Goal: Task Accomplishment & Management: Manage account settings

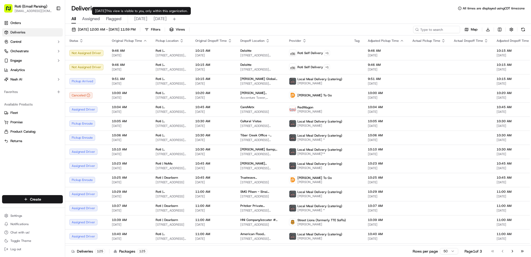
click at [159, 19] on span "[DATE]" at bounding box center [160, 19] width 13 height 6
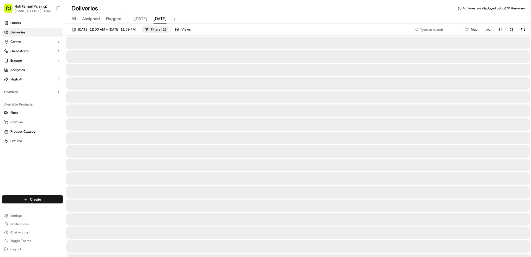
click at [166, 31] on span "Filters ( 1 )" at bounding box center [158, 29] width 15 height 5
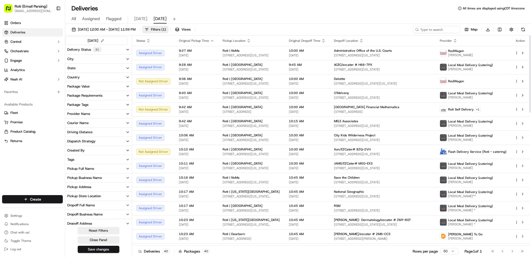
click at [98, 176] on div "Pickup Business Name" at bounding box center [84, 177] width 35 height 5
click at [70, 206] on Park "Roti | [GEOGRAPHIC_DATA]" at bounding box center [69, 205] width 4 height 4
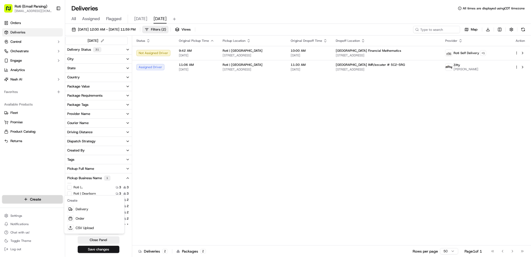
click at [42, 199] on html "Roti (Email Parsing) [EMAIL_ADDRESS][DOMAIN_NAME] Toggle Sidebar Orders Deliver…" at bounding box center [265, 128] width 531 height 257
click at [88, 207] on link "Delivery" at bounding box center [94, 208] width 58 height 9
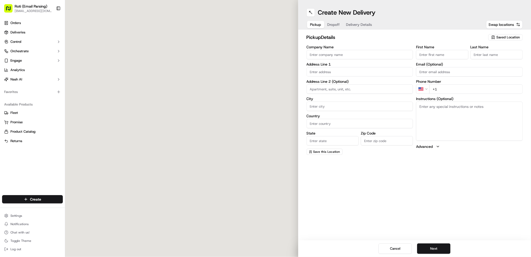
click at [513, 40] on div "Saved Location" at bounding box center [505, 37] width 34 height 6
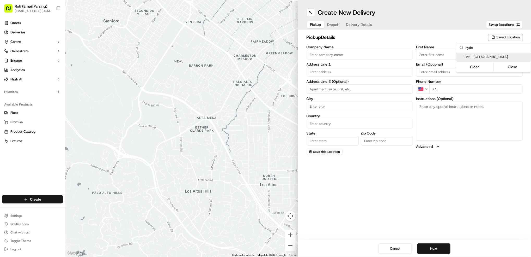
type input "hyde"
click at [496, 59] on span "Roti | [GEOGRAPHIC_DATA]" at bounding box center [497, 57] width 64 height 5
type input "Roti | [GEOGRAPHIC_DATA]"
type input "[STREET_ADDRESS]"
type input "[GEOGRAPHIC_DATA]"
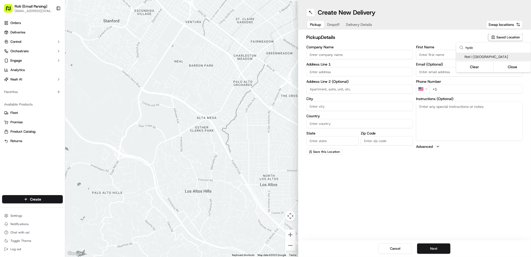
type input "US"
type input "IL"
type input "60615"
type input "[PHONE_NUMBER]"
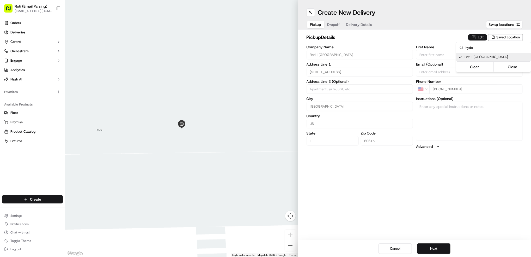
click at [434, 248] on html "Roti (Email Parsing) [EMAIL_ADDRESS][DOMAIN_NAME] Toggle Sidebar Orders Deliver…" at bounding box center [265, 128] width 531 height 257
click at [438, 249] on button "Next" at bounding box center [433, 248] width 33 height 10
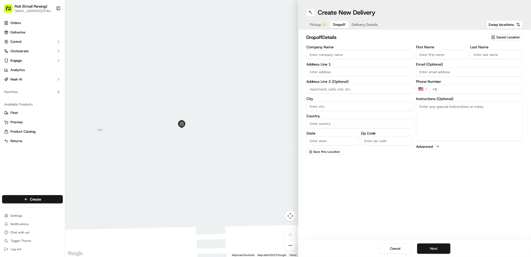
click at [357, 55] on input "Company Name" at bounding box center [360, 54] width 107 height 9
paste input "University of Chicago Computer Science Department"
type input "University of Chicago Computer Science Department"
click at [433, 54] on input "First Name" at bounding box center [442, 54] width 52 height 9
paste input "[PERSON_NAME]"
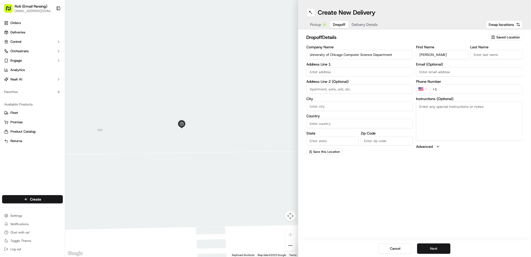
type input "[PERSON_NAME]"
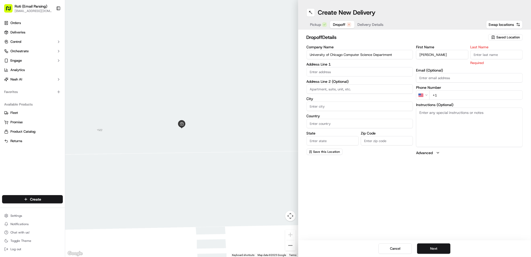
click at [505, 58] on input "Last Name" at bounding box center [497, 54] width 52 height 9
paste input "[PERSON_NAME]"
type input "[PERSON_NAME]"
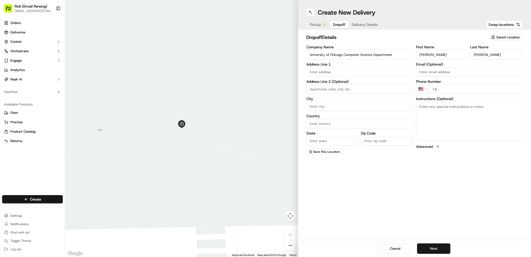
drag, startPoint x: 458, startPoint y: 53, endPoint x: 453, endPoint y: 53, distance: 5.0
click at [433, 56] on input "[PERSON_NAME]" at bounding box center [442, 54] width 52 height 9
type input "[PERSON_NAME]"
drag, startPoint x: 486, startPoint y: 54, endPoint x: 415, endPoint y: 53, distance: 71.5
click at [476, 54] on input "[PERSON_NAME]" at bounding box center [497, 54] width 52 height 9
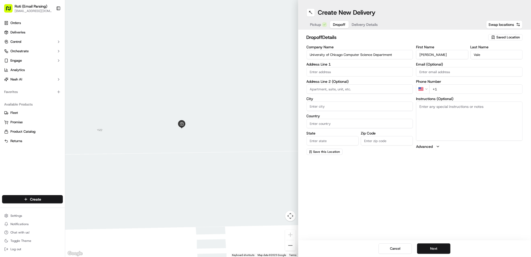
type input "Vale"
click at [448, 86] on input "+1" at bounding box center [476, 88] width 93 height 9
paste input "[PHONE_NUMBER]"
type input "[PHONE_NUMBER]"
click at [439, 115] on textarea "Instructions (Optional)" at bounding box center [469, 120] width 107 height 39
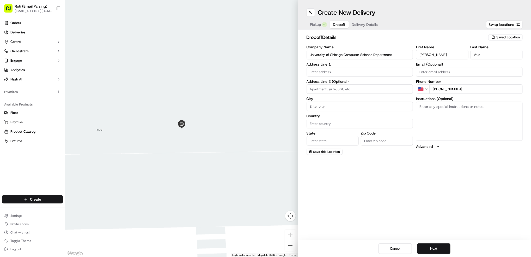
paste textarea "Call upon arrival- it is the [PERSON_NAME][GEOGRAPHIC_DATA] JN"
type textarea "Call upon arrival- it is the [PERSON_NAME][GEOGRAPHIC_DATA] JN"
click at [322, 69] on input "text" at bounding box center [360, 71] width 107 height 9
paste input "[STREET_ADDRESS][PERSON_NAME]"
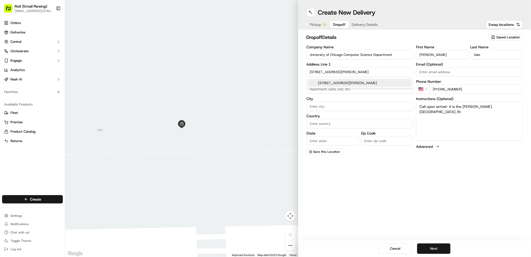
click at [368, 83] on div "[STREET_ADDRESS][PERSON_NAME]" at bounding box center [360, 83] width 104 height 8
type input "[STREET_ADDRESS][PERSON_NAME]"
type input "223"
type input "[GEOGRAPHIC_DATA]"
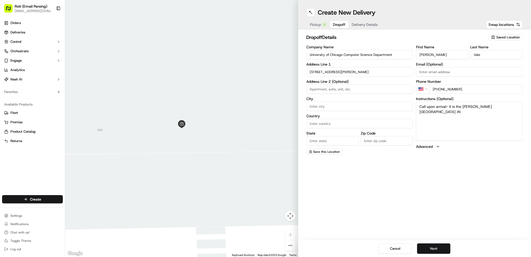
type input "IL"
type input "60637"
type input "[STREET_ADDRESS][PERSON_NAME]"
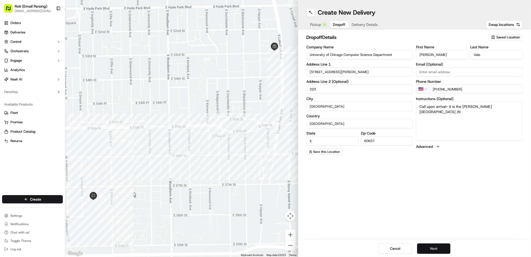
click at [437, 247] on button "Next" at bounding box center [433, 248] width 33 height 10
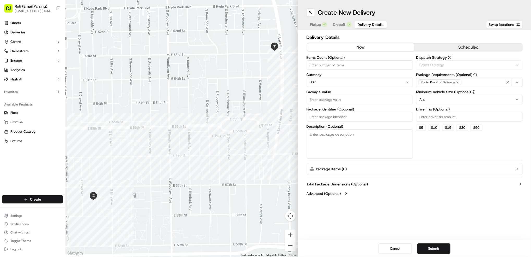
click at [474, 49] on button "scheduled" at bounding box center [469, 47] width 108 height 8
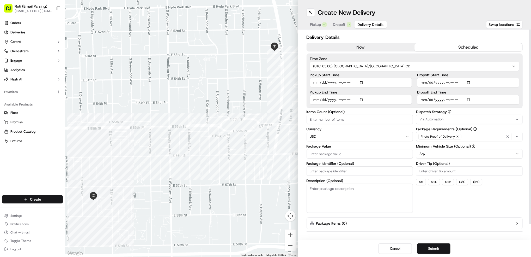
click at [469, 80] on input "Dropoff Start Time" at bounding box center [468, 82] width 102 height 9
click at [469, 81] on input "Dropoff Start Time" at bounding box center [468, 82] width 102 height 9
type input "[DATE]T11:15"
click at [524, 99] on div "Delivery Details now scheduled Time Zone (UTC-05.00) America/[GEOGRAPHIC_DATA] …" at bounding box center [414, 134] width 233 height 210
click at [468, 99] on input "Dropoff End Time" at bounding box center [468, 99] width 102 height 9
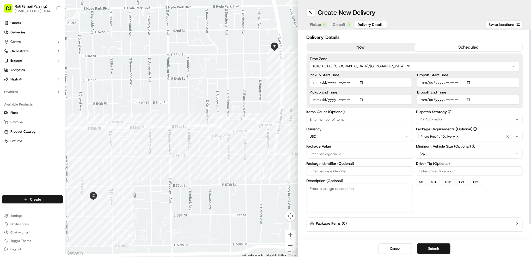
type input "[DATE]T11:30"
click at [531, 108] on div at bounding box center [530, 127] width 2 height 195
click at [445, 116] on button "Via Automation" at bounding box center [469, 118] width 107 height 9
click at [446, 148] on span "CHI - Standard" at bounding box center [457, 147] width 64 height 5
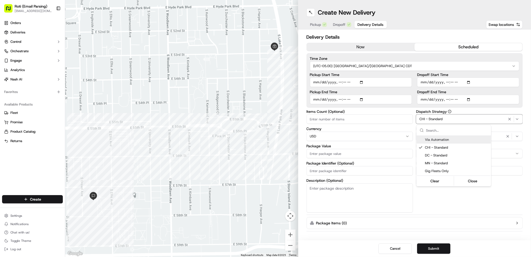
click at [322, 150] on html "Roti (Email Parsing) [EMAIL_ADDRESS][DOMAIN_NAME] Toggle Sidebar Orders Deliver…" at bounding box center [265, 128] width 531 height 257
click at [320, 153] on input "Package Value" at bounding box center [360, 153] width 107 height 9
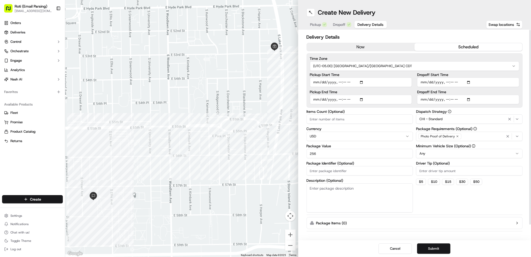
type input "256"
click at [432, 168] on input "Driver Tip (Optional)" at bounding box center [469, 170] width 107 height 9
type input "3"
click at [437, 152] on html "Roti (Email Parsing) [EMAIL_ADDRESS][DOMAIN_NAME] Toggle Sidebar Orders Deliver…" at bounding box center [265, 128] width 531 height 257
click at [313, 171] on input "Package Identifier (Optional)" at bounding box center [360, 170] width 107 height 9
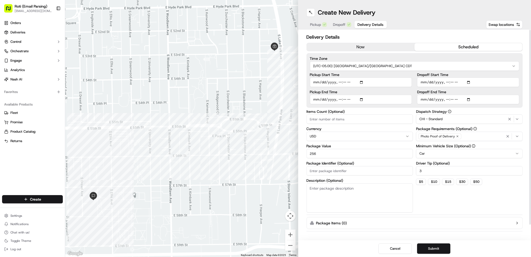
paste input "University of Chicago Computer Science Department"
type input "University of Chicago Computer Science Department"
click at [314, 122] on input "Items Count (Optional)" at bounding box center [360, 118] width 107 height 9
type input "2"
click at [426, 170] on input "3" at bounding box center [469, 170] width 107 height 9
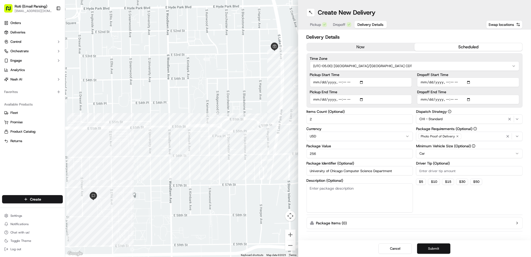
click at [429, 247] on button "Submit" at bounding box center [433, 248] width 33 height 10
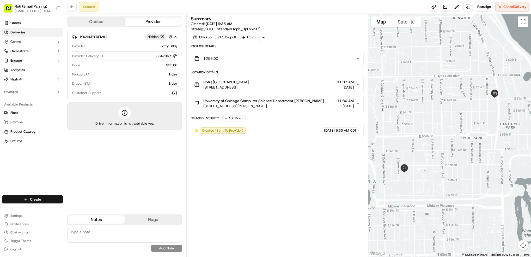
click at [26, 35] on link "Deliveries" at bounding box center [32, 32] width 61 height 8
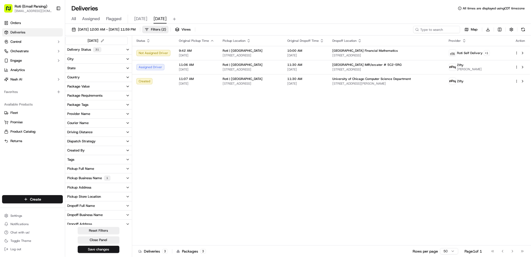
click at [82, 177] on div "Pickup Business Name 1" at bounding box center [88, 177] width 43 height 5
click at [69, 196] on Park "Roti | [GEOGRAPHIC_DATA]" at bounding box center [69, 197] width 4 height 4
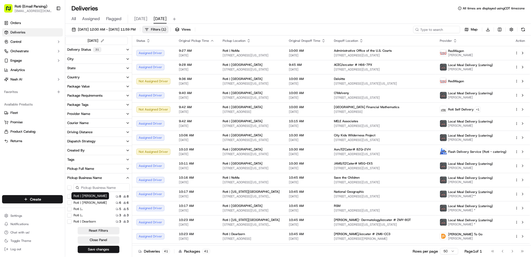
click at [77, 203] on label "Roti | [PERSON_NAME]" at bounding box center [90, 202] width 33 height 4
click at [71, 203] on Adams "Roti | [PERSON_NAME]" at bounding box center [69, 202] width 4 height 4
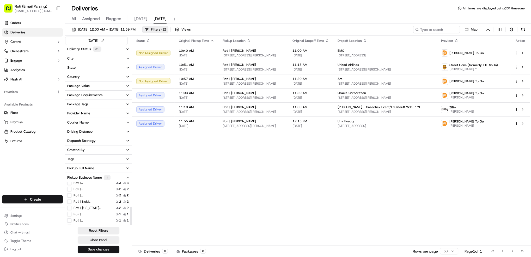
scroll to position [51, 0]
click at [101, 202] on label "Roti | [US_STATE][GEOGRAPHIC_DATA]" at bounding box center [90, 202] width 33 height 4
click at [71, 202] on Ave "Roti | [US_STATE][GEOGRAPHIC_DATA]" at bounding box center [69, 202] width 4 height 4
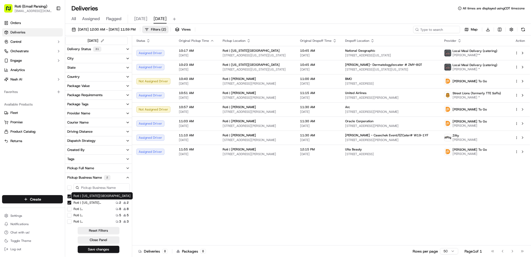
click at [69, 196] on Adams "Roti | [PERSON_NAME]" at bounding box center [69, 196] width 4 height 4
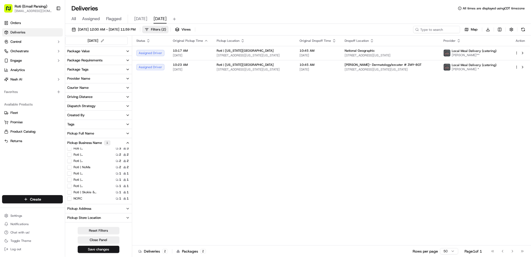
scroll to position [70, 0]
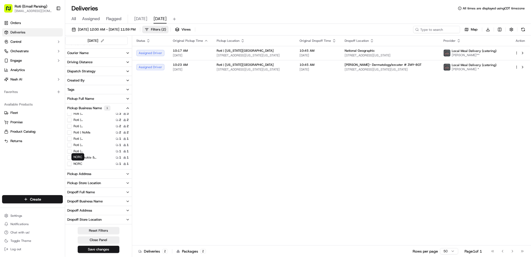
click at [76, 164] on label "NORC" at bounding box center [78, 163] width 9 height 4
click at [71, 164] on button "NORC" at bounding box center [69, 163] width 4 height 4
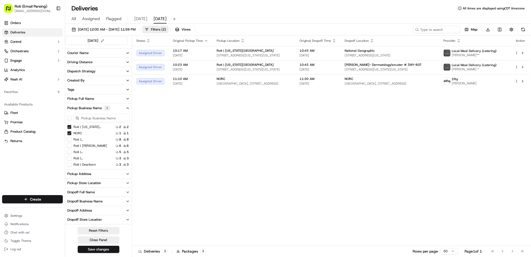
click at [69, 133] on button "NORC" at bounding box center [69, 133] width 4 height 4
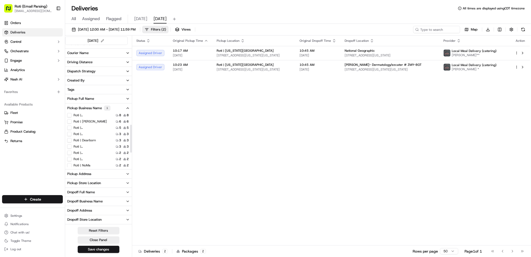
scroll to position [35, 0]
click at [87, 122] on label "Roti | Dearborn" at bounding box center [85, 123] width 22 height 4
click at [71, 122] on Dearborn "Roti | Dearborn" at bounding box center [69, 123] width 4 height 4
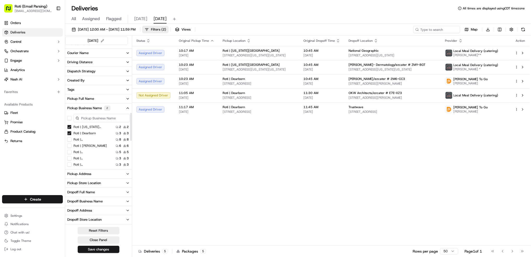
click at [69, 126] on Ave "Roti | [US_STATE][GEOGRAPHIC_DATA]" at bounding box center [69, 127] width 4 height 4
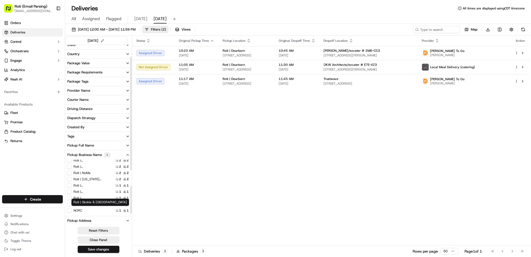
scroll to position [70, 0]
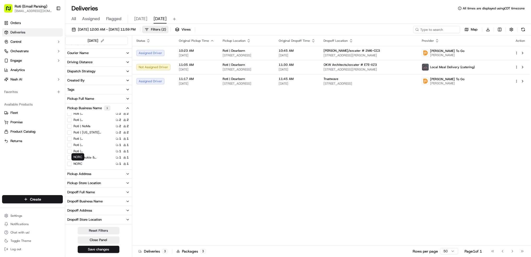
click at [78, 164] on label "NORC" at bounding box center [78, 163] width 9 height 4
click at [71, 164] on button "NORC" at bounding box center [69, 163] width 4 height 4
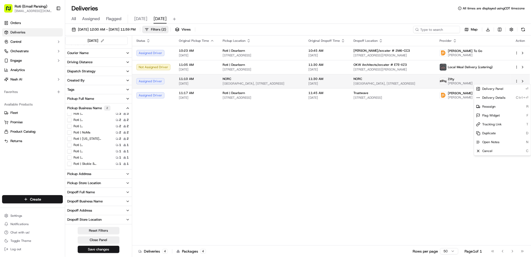
click at [518, 82] on html "Roti (Email Parsing) [EMAIL_ADDRESS][DOMAIN_NAME] Toggle Sidebar Orders Deliver…" at bounding box center [265, 128] width 531 height 257
click at [500, 134] on div "Duplicate D" at bounding box center [502, 133] width 57 height 9
click at [492, 150] on span "Cancel" at bounding box center [488, 151] width 10 height 4
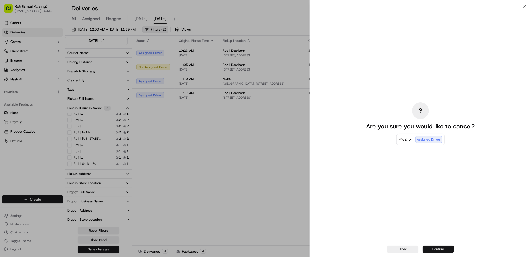
click at [440, 250] on button "Confirm" at bounding box center [438, 248] width 31 height 7
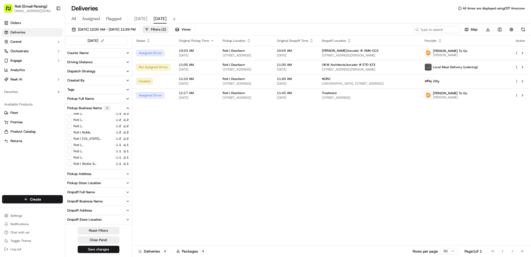
click at [69, 133] on NoMa "Roti | NoMa" at bounding box center [69, 132] width 4 height 4
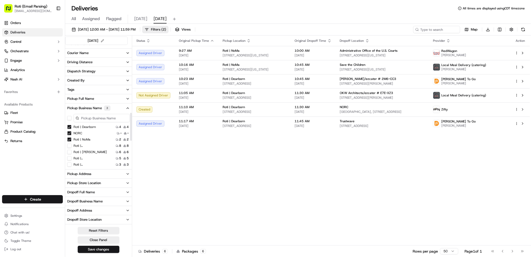
click at [69, 128] on Dearborn "Roti | Dearborn" at bounding box center [69, 127] width 4 height 4
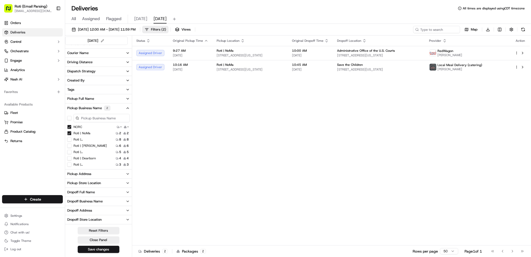
click at [70, 128] on button "NORC" at bounding box center [69, 127] width 4 height 4
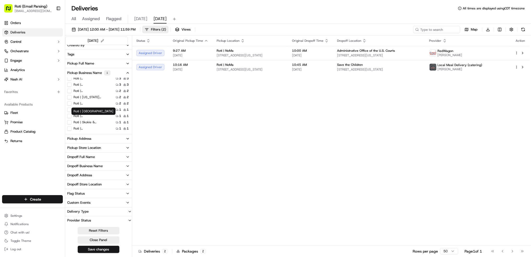
scroll to position [10, 0]
click at [90, 88] on label "Roti | [GEOGRAPHIC_DATA]" at bounding box center [90, 88] width 33 height 4
click at [71, 88] on Street "Roti | [GEOGRAPHIC_DATA]" at bounding box center [69, 88] width 4 height 4
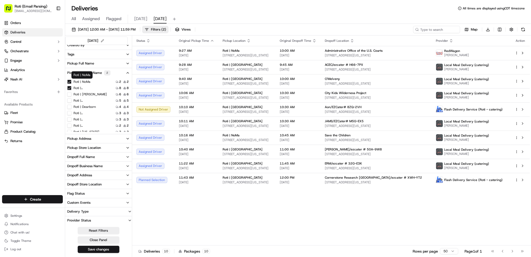
click at [70, 81] on NoMa "Roti | NoMa" at bounding box center [69, 82] width 4 height 4
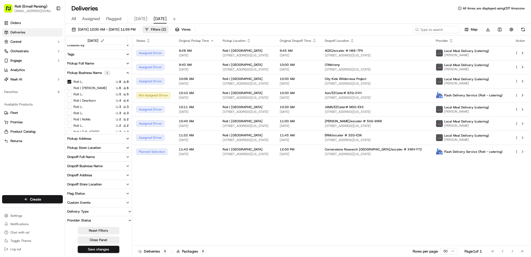
click at [70, 94] on Street "Roti | [GEOGRAPHIC_DATA]" at bounding box center [69, 94] width 4 height 4
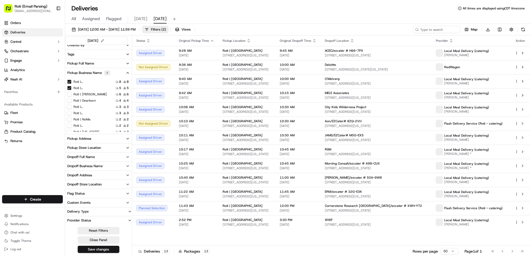
click at [70, 81] on Street "Roti | [GEOGRAPHIC_DATA]" at bounding box center [69, 82] width 4 height 4
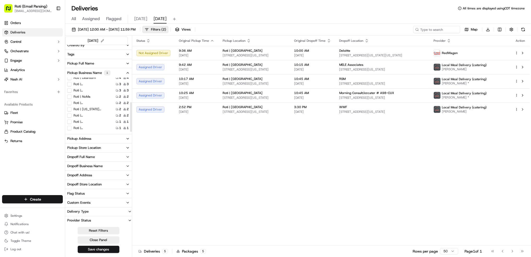
scroll to position [45, 0]
click at [70, 92] on Brook "Roti | [GEOGRAPHIC_DATA]" at bounding box center [69, 91] width 4 height 4
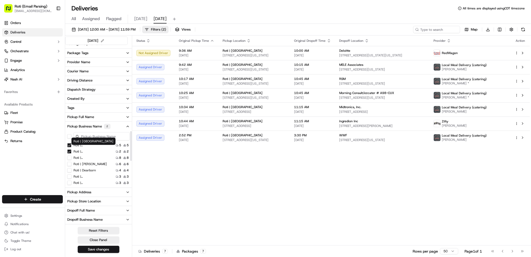
scroll to position [1, 0]
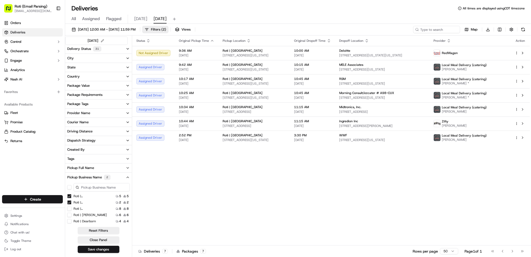
click at [70, 196] on Street "Roti | [GEOGRAPHIC_DATA]" at bounding box center [69, 196] width 4 height 4
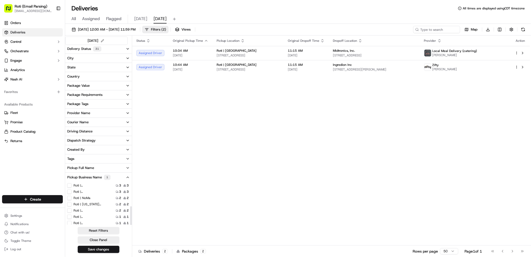
scroll to position [45, 0]
click at [90, 214] on label "Roti | [GEOGRAPHIC_DATA]" at bounding box center [90, 214] width 33 height 4
click at [71, 214] on Schaumburg "Roti | [GEOGRAPHIC_DATA]" at bounding box center [69, 214] width 4 height 4
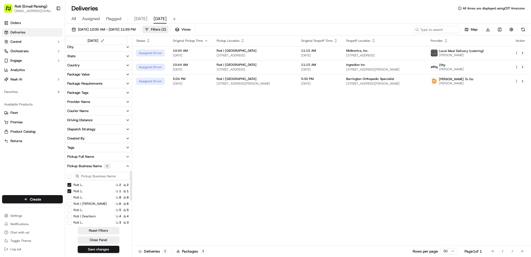
click at [69, 185] on Brook "Roti | [GEOGRAPHIC_DATA]" at bounding box center [69, 185] width 4 height 4
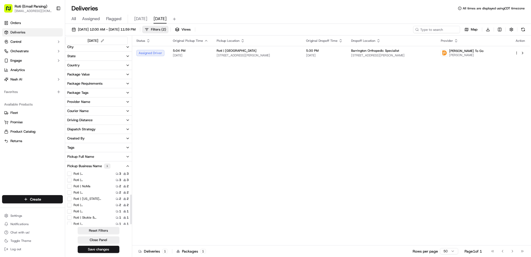
scroll to position [45, 0]
click at [99, 215] on label "Roti | Skokie & [GEOGRAPHIC_DATA]" at bounding box center [90, 215] width 33 height 4
click at [71, 215] on Dundee "Roti | Skokie & [GEOGRAPHIC_DATA]" at bounding box center [69, 215] width 4 height 4
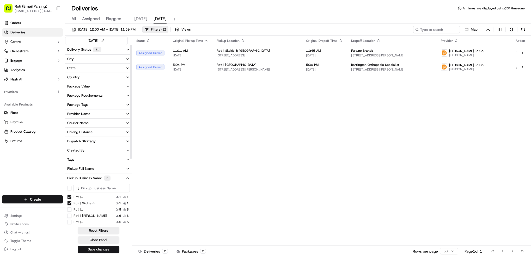
click at [68, 196] on Schaumburg "Roti | [GEOGRAPHIC_DATA]" at bounding box center [69, 197] width 4 height 4
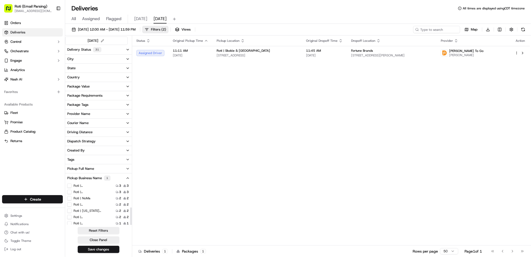
scroll to position [45, 0]
click at [68, 190] on Michigan "Roti | [GEOGRAPHIC_DATA] and [US_STATE]" at bounding box center [69, 190] width 4 height 4
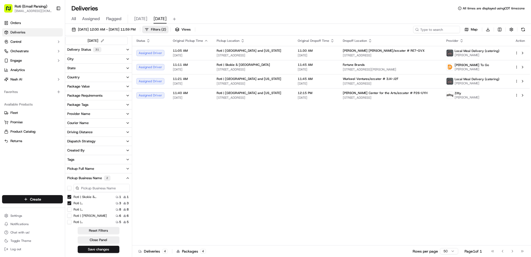
click at [69, 197] on Dundee "Roti | Skokie & [GEOGRAPHIC_DATA]" at bounding box center [69, 197] width 4 height 4
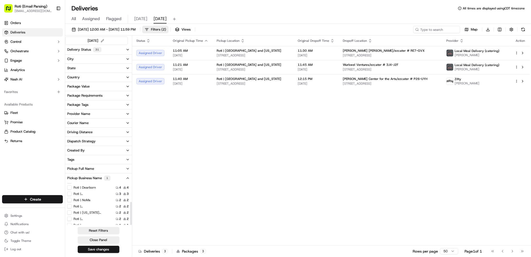
scroll to position [35, 0]
click at [92, 194] on label "Roti | [GEOGRAPHIC_DATA]" at bounding box center [90, 193] width 33 height 4
click at [71, 194] on Park "Roti | [GEOGRAPHIC_DATA]" at bounding box center [69, 193] width 4 height 4
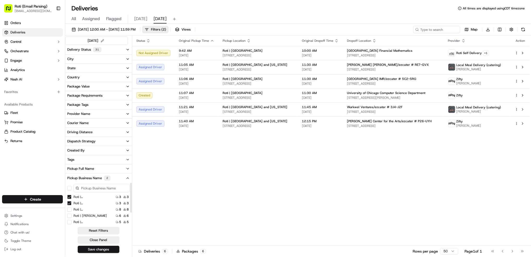
click at [69, 195] on Michigan "Roti | [GEOGRAPHIC_DATA] and [US_STATE]" at bounding box center [69, 197] width 4 height 4
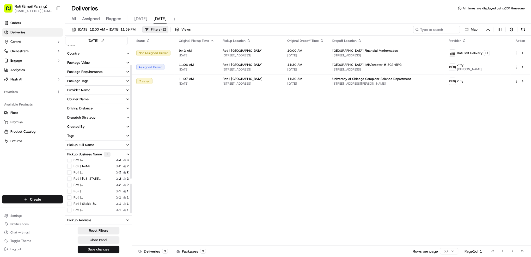
scroll to position [35, 0]
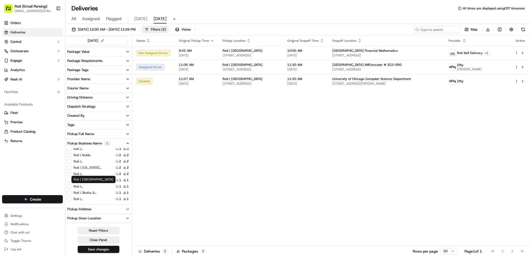
click at [93, 186] on label "Roti | [GEOGRAPHIC_DATA]" at bounding box center [90, 186] width 33 height 4
click at [71, 186] on Park "Roti | [GEOGRAPHIC_DATA]" at bounding box center [69, 186] width 4 height 4
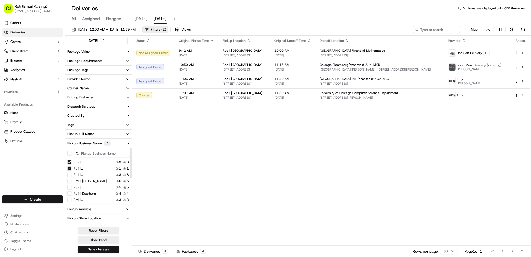
click at [69, 162] on Park "Roti | [GEOGRAPHIC_DATA]" at bounding box center [69, 162] width 4 height 4
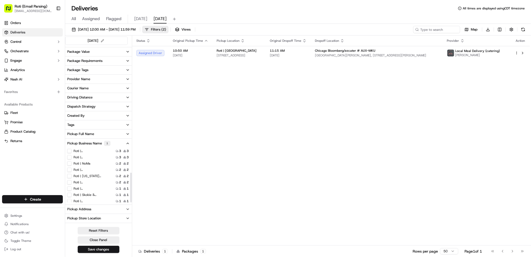
scroll to position [45, 0]
click at [99, 182] on label "Roti | [GEOGRAPHIC_DATA]" at bounding box center [90, 180] width 33 height 4
click at [71, 182] on Park "Roti | [GEOGRAPHIC_DATA]" at bounding box center [69, 180] width 4 height 4
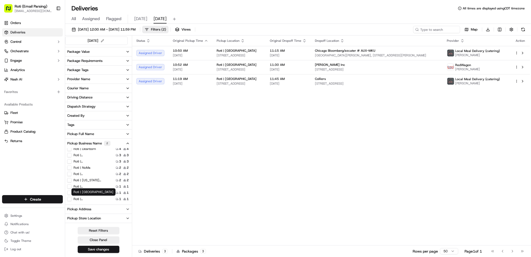
click at [91, 199] on label "Roti | [GEOGRAPHIC_DATA]" at bounding box center [90, 199] width 33 height 4
click at [71, 199] on Loop "Roti | [GEOGRAPHIC_DATA]" at bounding box center [69, 199] width 4 height 4
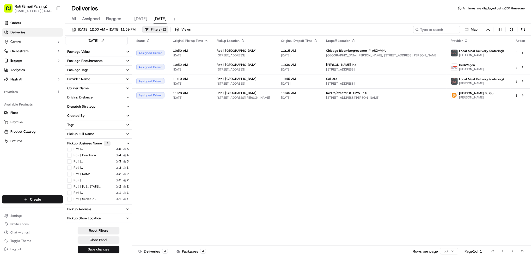
scroll to position [10, 0]
click at [69, 152] on Park "Roti | [GEOGRAPHIC_DATA]" at bounding box center [69, 152] width 4 height 4
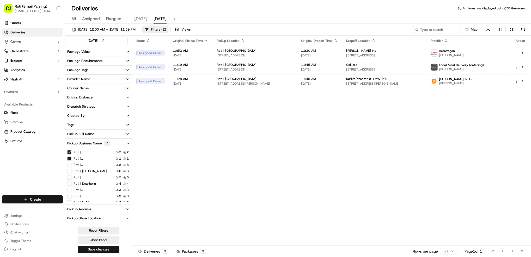
click at [70, 153] on Park "Roti | [GEOGRAPHIC_DATA]" at bounding box center [69, 152] width 4 height 4
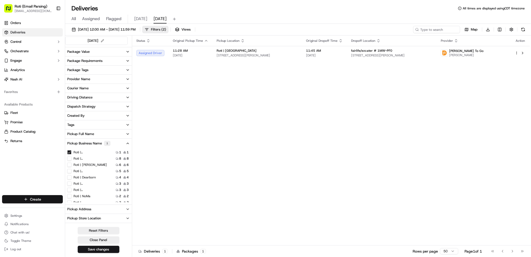
click at [46, 200] on html "Roti (Email Parsing) [EMAIL_ADDRESS][DOMAIN_NAME] Toggle Sidebar Orders Deliver…" at bounding box center [265, 128] width 531 height 257
click at [89, 205] on link "Delivery" at bounding box center [94, 208] width 58 height 9
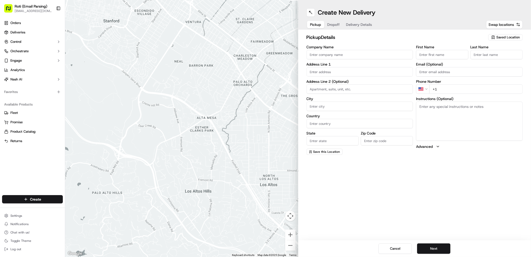
click at [511, 36] on span "Saved Location" at bounding box center [508, 37] width 23 height 5
type input "[PERSON_NAME]"
click at [496, 57] on span "Roti | [GEOGRAPHIC_DATA]" at bounding box center [497, 57] width 64 height 5
type input "Roti | [GEOGRAPHIC_DATA]"
type input "[STREET_ADDRESS][PERSON_NAME]"
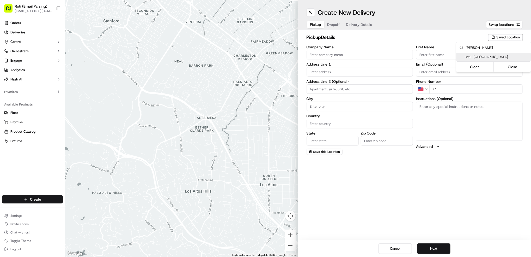
type input "[GEOGRAPHIC_DATA]"
type input "US"
type input "IL"
type input "60607"
type input "Manager"
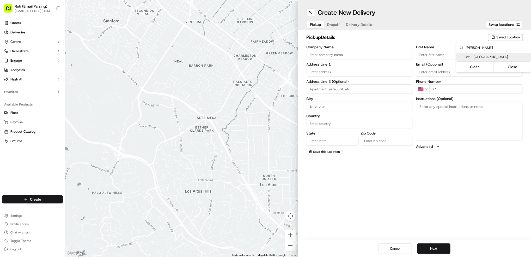
type input "Manager"
type input "[PHONE_NUMBER]"
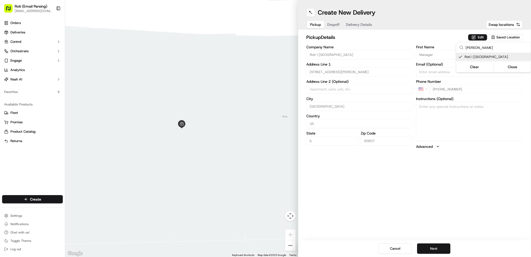
click at [429, 245] on html "Roti (Email Parsing) [EMAIL_ADDRESS][DOMAIN_NAME] Toggle Sidebar Orders Deliver…" at bounding box center [265, 128] width 531 height 257
click at [436, 249] on button "Next" at bounding box center [433, 248] width 33 height 10
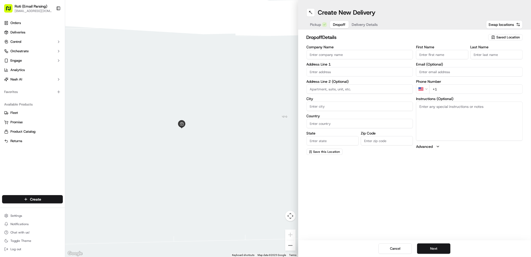
click at [336, 55] on input "Company Name" at bounding box center [360, 54] width 107 height 9
paste input "UIC"
type input "UIC"
click at [445, 55] on input "First Name" at bounding box center [442, 54] width 52 height 9
paste input "[PERSON_NAME]"
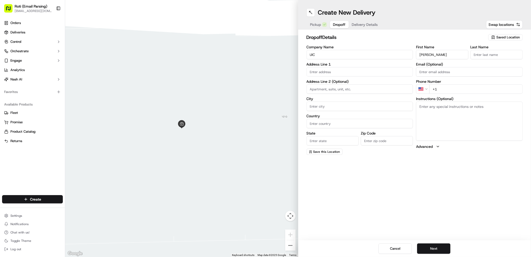
type input "[PERSON_NAME]"
click at [493, 55] on input "Last Name" at bounding box center [497, 54] width 52 height 9
paste input "[PERSON_NAME]"
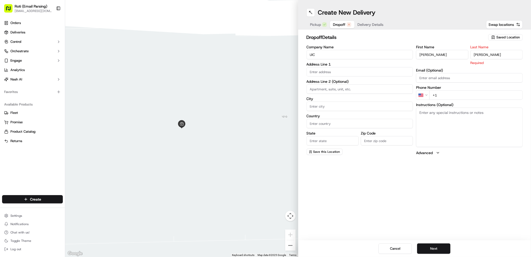
type input "[PERSON_NAME]"
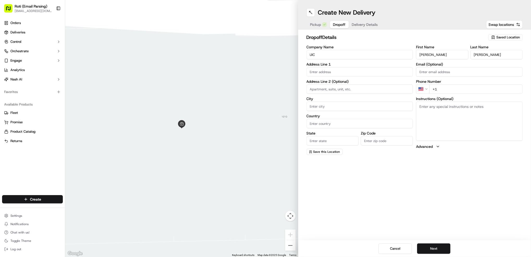
drag, startPoint x: 457, startPoint y: 55, endPoint x: 430, endPoint y: 55, distance: 26.9
click at [430, 55] on input "[PERSON_NAME]" at bounding box center [442, 54] width 52 height 9
type input "Lawrie"
drag, startPoint x: 486, startPoint y: 55, endPoint x: 372, endPoint y: 51, distance: 113.8
click at [393, 53] on div "Company Name UIC Address Line 1 Address Line 2 (Optional) City Country State Zi…" at bounding box center [415, 100] width 216 height 110
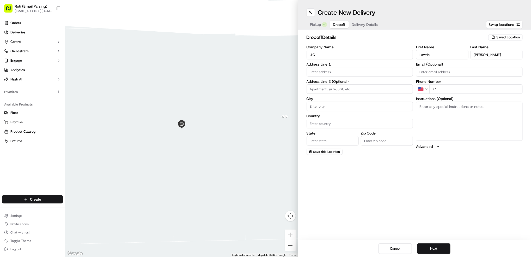
type input "[PERSON_NAME]"
click at [465, 87] on input "+1" at bounding box center [476, 88] width 93 height 9
paste input "[PHONE_NUMBER]"
type input "[PHONE_NUMBER]"
click at [425, 122] on textarea "Instructions (Optional)" at bounding box center [469, 120] width 107 height 39
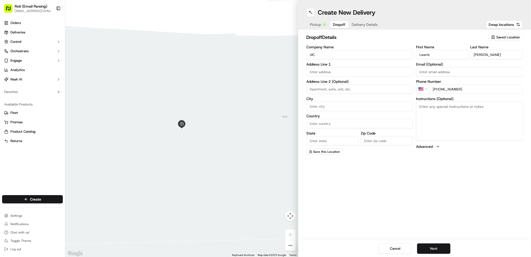
paste textarea "Call upon arrival JN"
type textarea "Call upon arrival JN"
click at [320, 71] on input "text" at bounding box center [360, 71] width 107 height 9
paste input "[STREET_ADDRESS][PERSON_NAME]"
click at [381, 83] on div "[STREET_ADDRESS][PERSON_NAME]" at bounding box center [360, 83] width 104 height 8
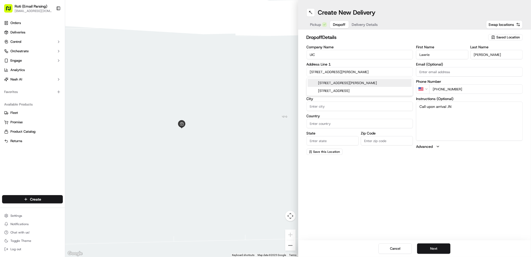
type input "[GEOGRAPHIC_DATA], [STREET_ADDRESS][PERSON_NAME]"
type input "[GEOGRAPHIC_DATA]"
type input "IL"
type input "60608"
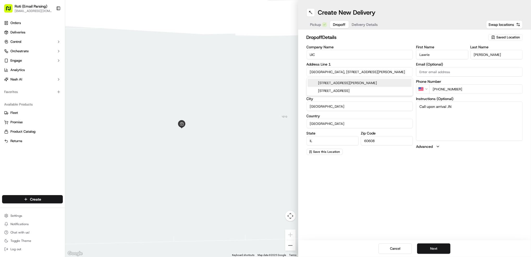
type input "[STREET_ADDRESS][PERSON_NAME]"
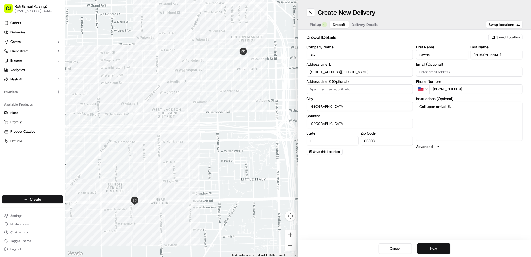
click at [435, 249] on button "Next" at bounding box center [433, 248] width 33 height 10
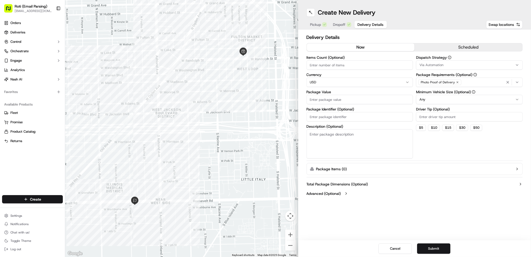
click at [475, 46] on button "scheduled" at bounding box center [469, 47] width 108 height 8
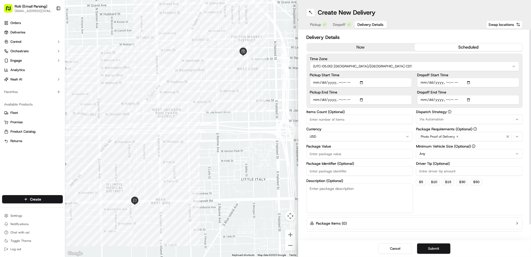
click at [468, 82] on input "Dropoff Start Time" at bounding box center [468, 82] width 102 height 9
type input "[DATE]T09:45"
drag, startPoint x: 527, startPoint y: 87, endPoint x: 498, endPoint y: 96, distance: 31.3
click at [527, 87] on div "Delivery Details now scheduled Time Zone (UTC-05.00) America/[GEOGRAPHIC_DATA] …" at bounding box center [414, 134] width 233 height 210
click at [470, 99] on input "Dropoff End Time" at bounding box center [468, 99] width 102 height 9
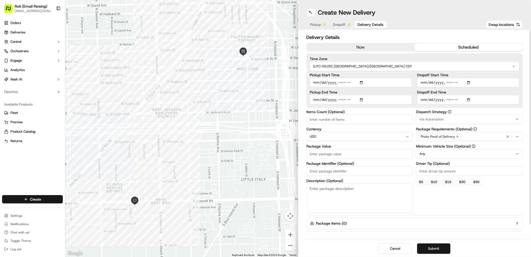
type input "[DATE]T10:00"
click at [529, 119] on div at bounding box center [530, 126] width 2 height 195
click at [429, 120] on span "Via Automation" at bounding box center [432, 119] width 24 height 5
click at [435, 148] on span "CHI - Standard" at bounding box center [457, 147] width 64 height 5
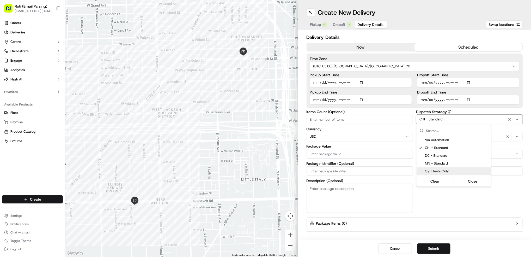
click at [504, 189] on html "Roti (Email Parsing) [EMAIL_ADDRESS][DOMAIN_NAME] Toggle Sidebar Orders Deliver…" at bounding box center [265, 128] width 531 height 257
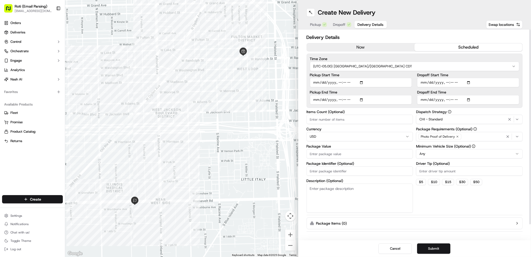
click at [465, 156] on html "Roti (Email Parsing) [EMAIL_ADDRESS][DOMAIN_NAME] Toggle Sidebar Orders Deliver…" at bounding box center [265, 128] width 531 height 257
click at [433, 173] on input "Driver Tip (Optional)" at bounding box center [469, 170] width 107 height 9
type input "16.45"
click at [314, 173] on input "Package Identifier (Optional)" at bounding box center [360, 170] width 107 height 9
paste input "UIC"
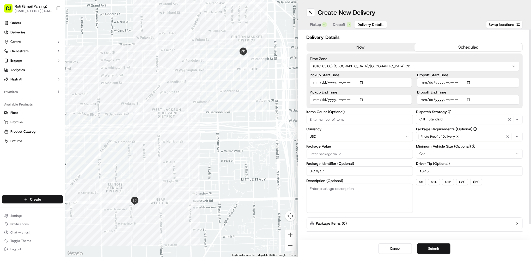
type input "UIC 9/17"
click at [314, 152] on input "Package Value" at bounding box center [360, 153] width 107 height 9
type input "219.24"
click at [352, 118] on input "Items Count (Optional)" at bounding box center [360, 118] width 107 height 9
type input "3"
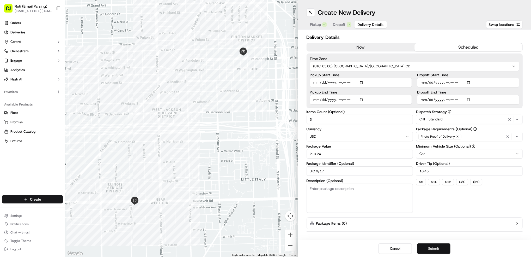
click at [437, 249] on button "Submit" at bounding box center [433, 248] width 33 height 10
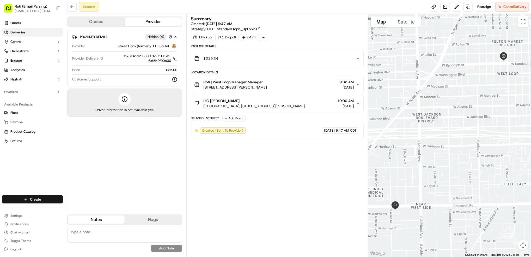
click at [39, 34] on link "Deliveries" at bounding box center [32, 32] width 61 height 8
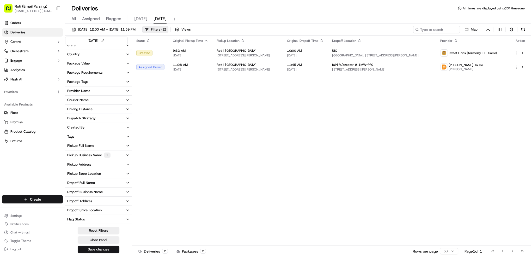
scroll to position [49, 0]
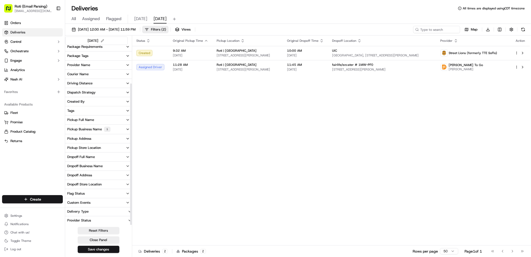
click at [87, 129] on div "Pickup Business Name 1" at bounding box center [88, 128] width 43 height 5
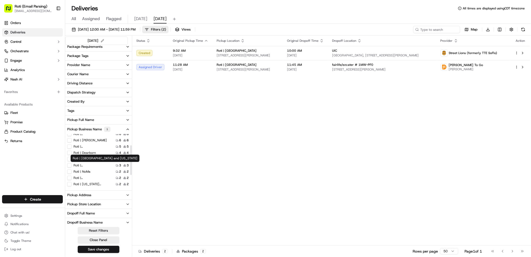
scroll to position [35, 0]
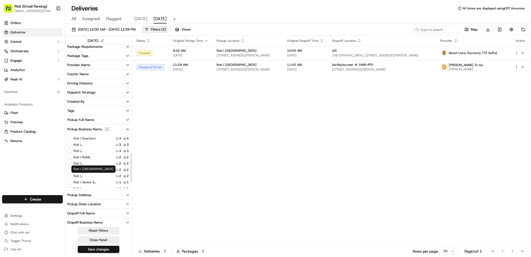
click at [93, 176] on label "Roti | [GEOGRAPHIC_DATA]" at bounding box center [90, 176] width 33 height 4
click at [71, 176] on Park "Roti | [GEOGRAPHIC_DATA]" at bounding box center [69, 176] width 4 height 4
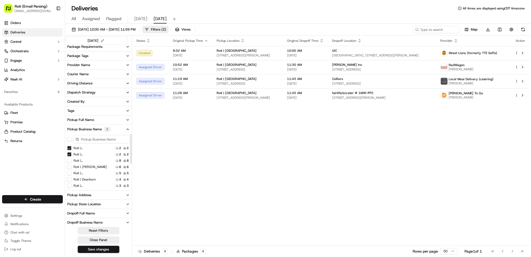
click at [69, 147] on Loop "Roti | [GEOGRAPHIC_DATA]" at bounding box center [69, 148] width 4 height 4
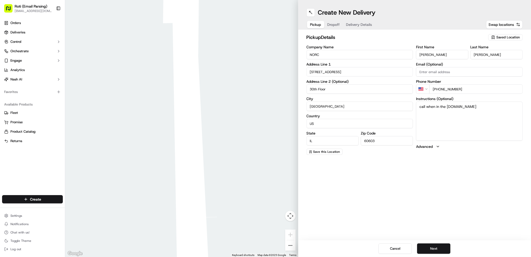
click at [498, 38] on span "Saved Location" at bounding box center [508, 37] width 23 height 5
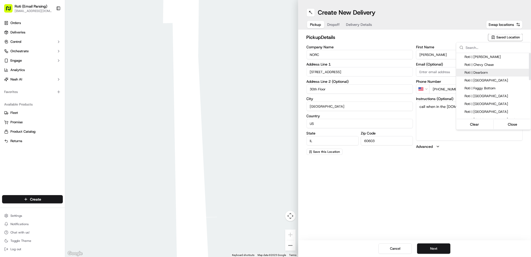
click at [485, 71] on span "Roti | Dearborn" at bounding box center [497, 72] width 64 height 5
type input "Roti | Dearborn"
type input "[STREET_ADDRESS]"
type input "60602"
type input "[PHONE_NUMBER]"
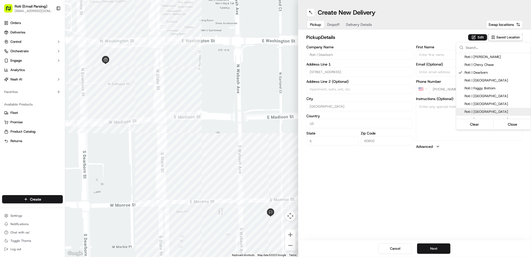
click at [436, 249] on html "Roti (Email Parsing) jnavarro@roti.com Toggle Sidebar Orders Deliveries Control…" at bounding box center [265, 128] width 531 height 257
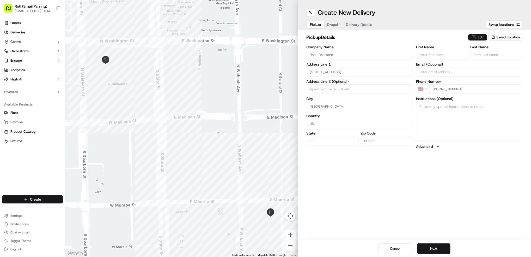
click at [436, 249] on button "Next" at bounding box center [433, 248] width 33 height 10
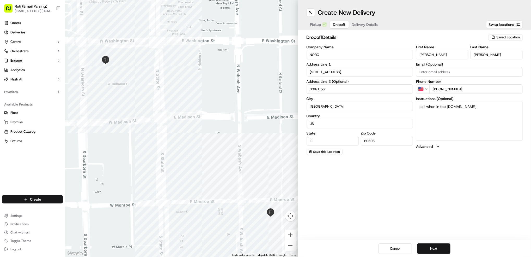
click at [436, 249] on button "Next" at bounding box center [433, 248] width 33 height 10
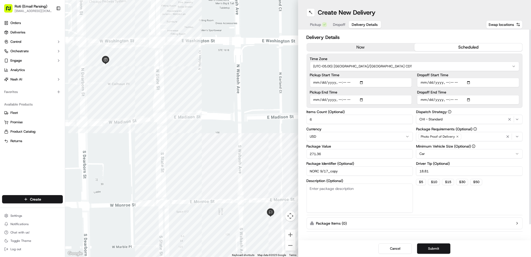
click at [362, 99] on input "Pickup End Time" at bounding box center [361, 99] width 102 height 9
type input "2025-09-17T11:20"
click at [404, 76] on label "Pickup Start Time" at bounding box center [361, 75] width 102 height 4
click at [404, 78] on input "Pickup Start Time" at bounding box center [361, 82] width 102 height 9
click at [439, 246] on button "Submit" at bounding box center [433, 248] width 33 height 10
